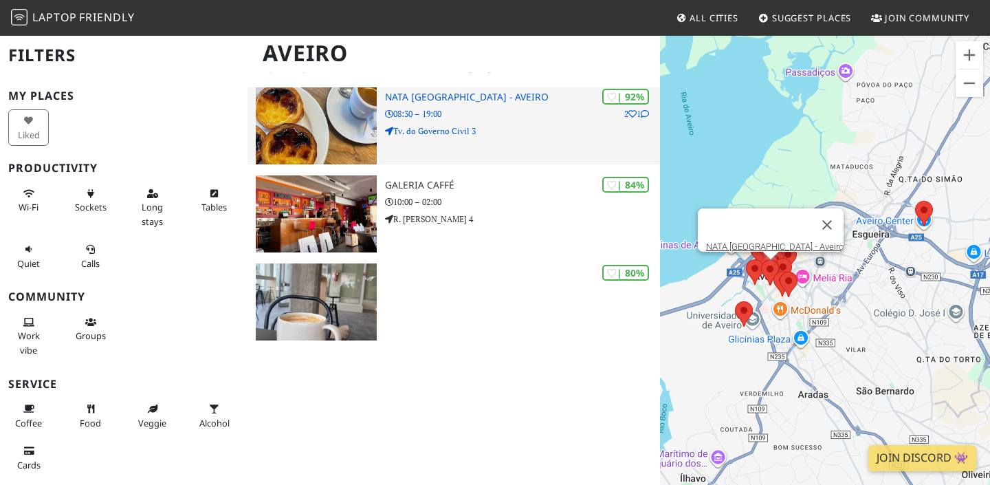
scroll to position [336, 0]
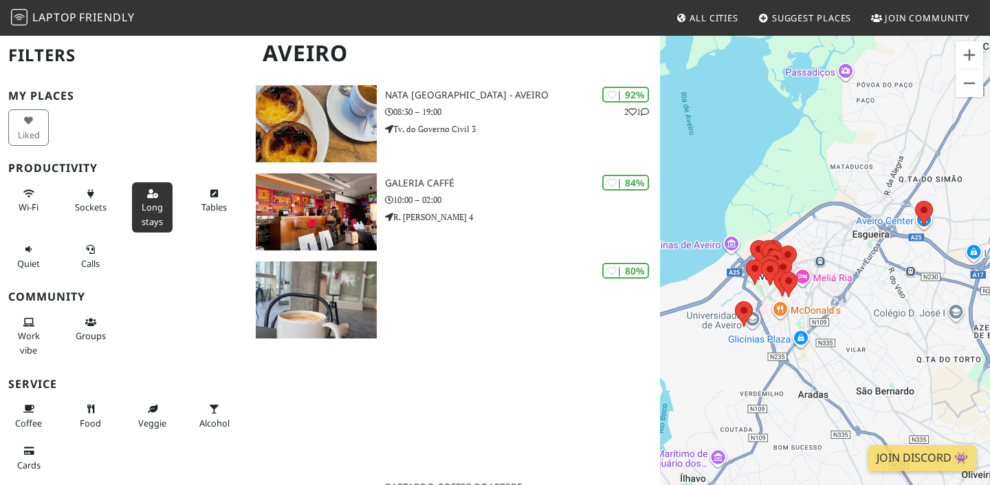
click at [140, 206] on button "Long stays" at bounding box center [152, 207] width 41 height 50
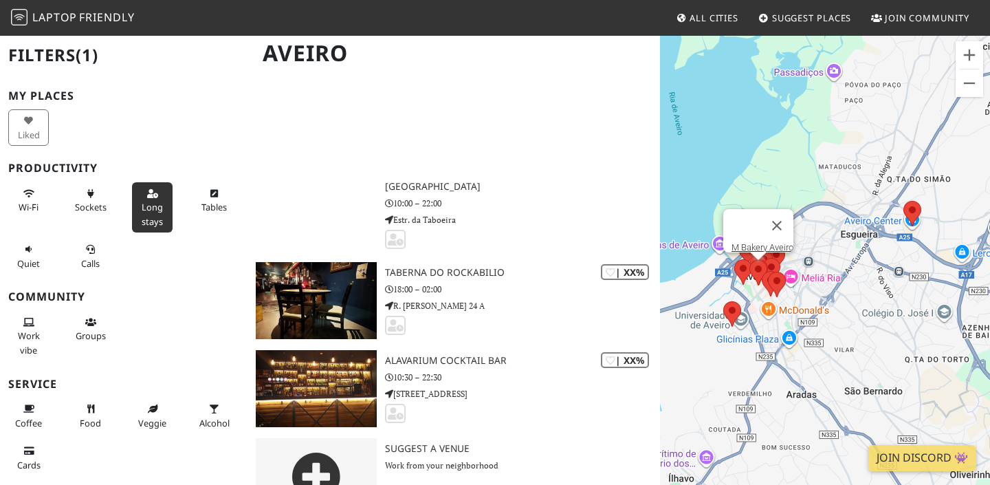
scroll to position [2332, 0]
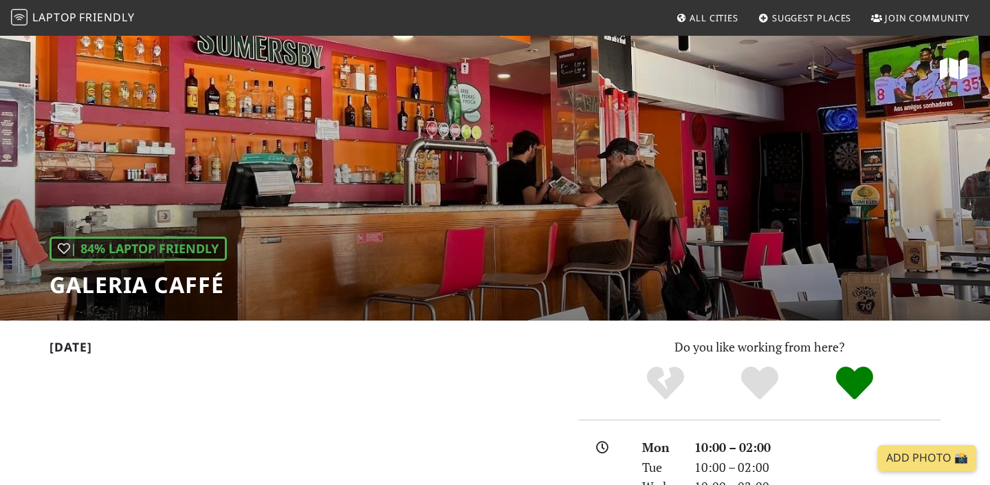
click at [767, 196] on div "| 84% Laptop Friendly Galeria Caffé" at bounding box center [495, 177] width 990 height 286
click at [133, 285] on h1 "Galeria Caffé" at bounding box center [138, 285] width 177 height 26
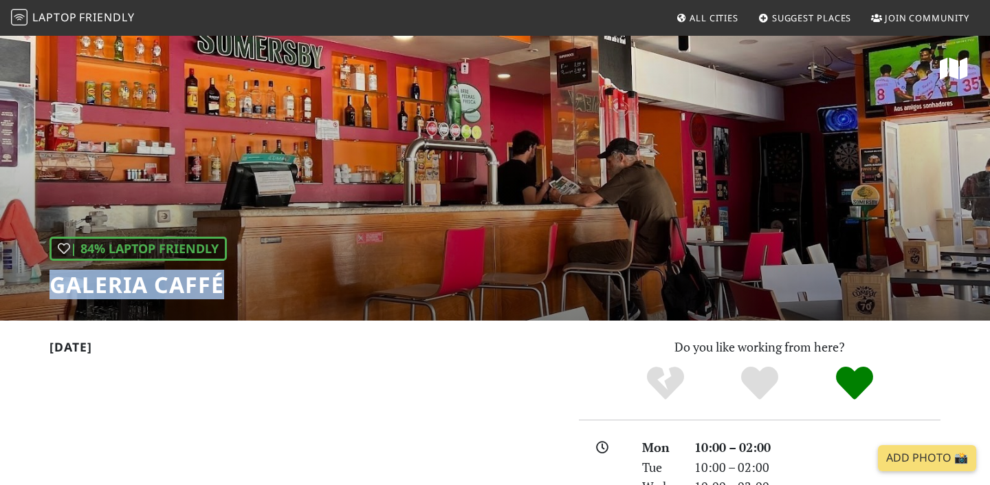
click at [133, 285] on h1 "Galeria Caffé" at bounding box center [138, 285] width 177 height 26
copy div "Galeria Caffé"
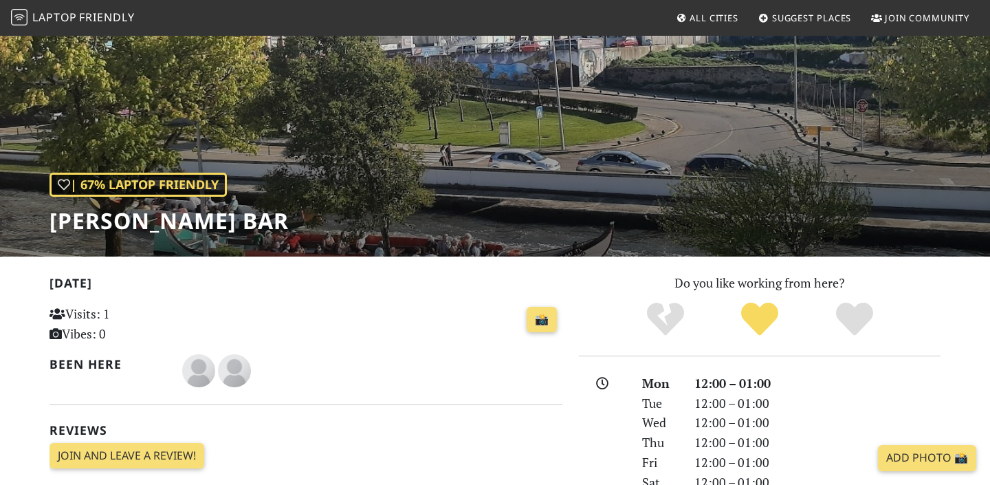
scroll to position [65, 0]
click at [574, 237] on div "| 67% Laptop Friendly Maria Lounge Bar" at bounding box center [495, 113] width 990 height 286
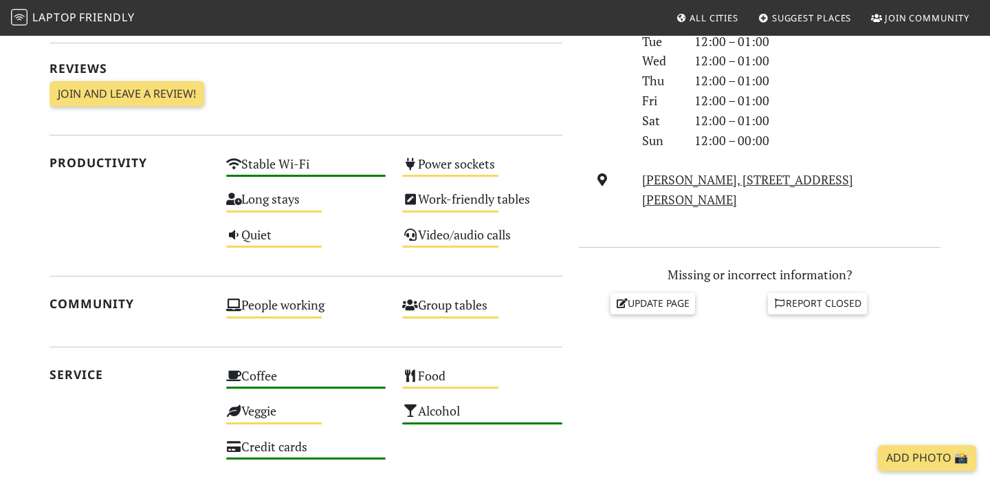
scroll to position [0, 0]
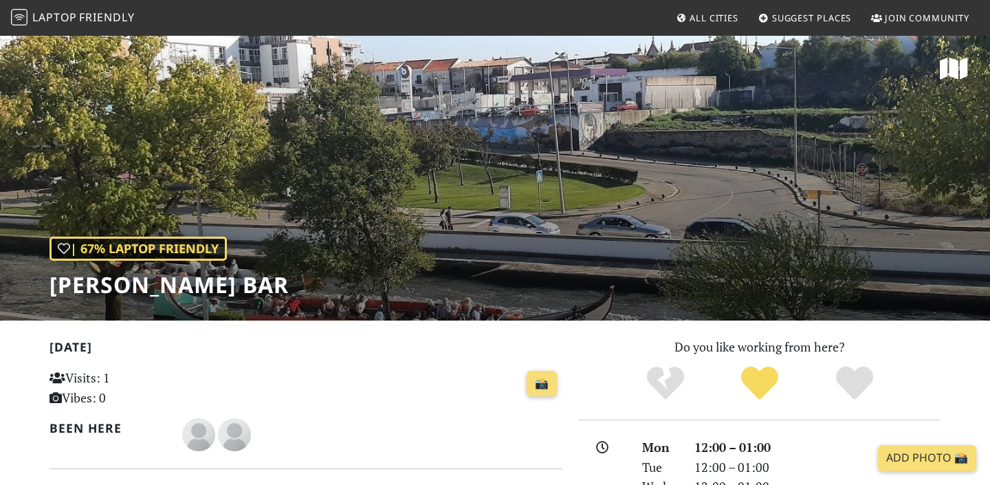
click at [100, 292] on h1 "[PERSON_NAME] Bar" at bounding box center [169, 285] width 239 height 26
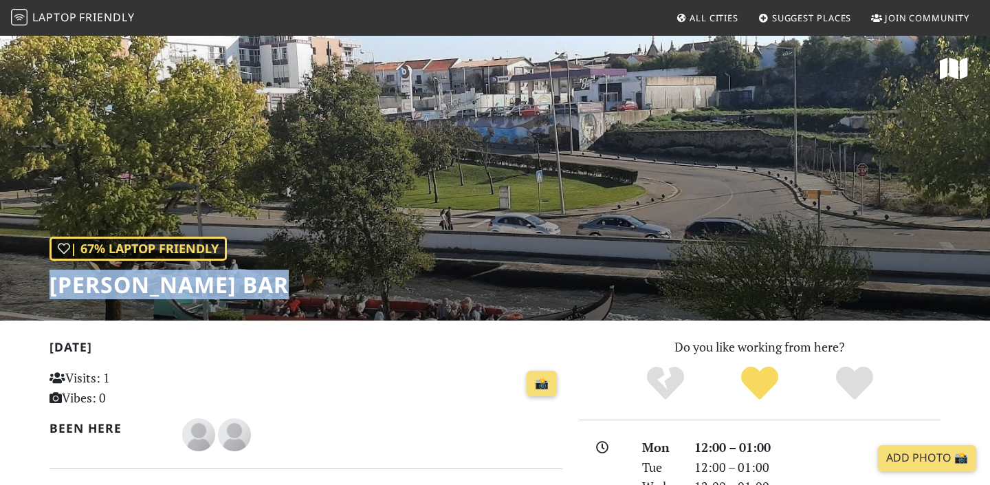
click at [100, 292] on h1 "[PERSON_NAME] Bar" at bounding box center [169, 285] width 239 height 26
copy div "[PERSON_NAME] Bar"
